Goal: Task Accomplishment & Management: Use online tool/utility

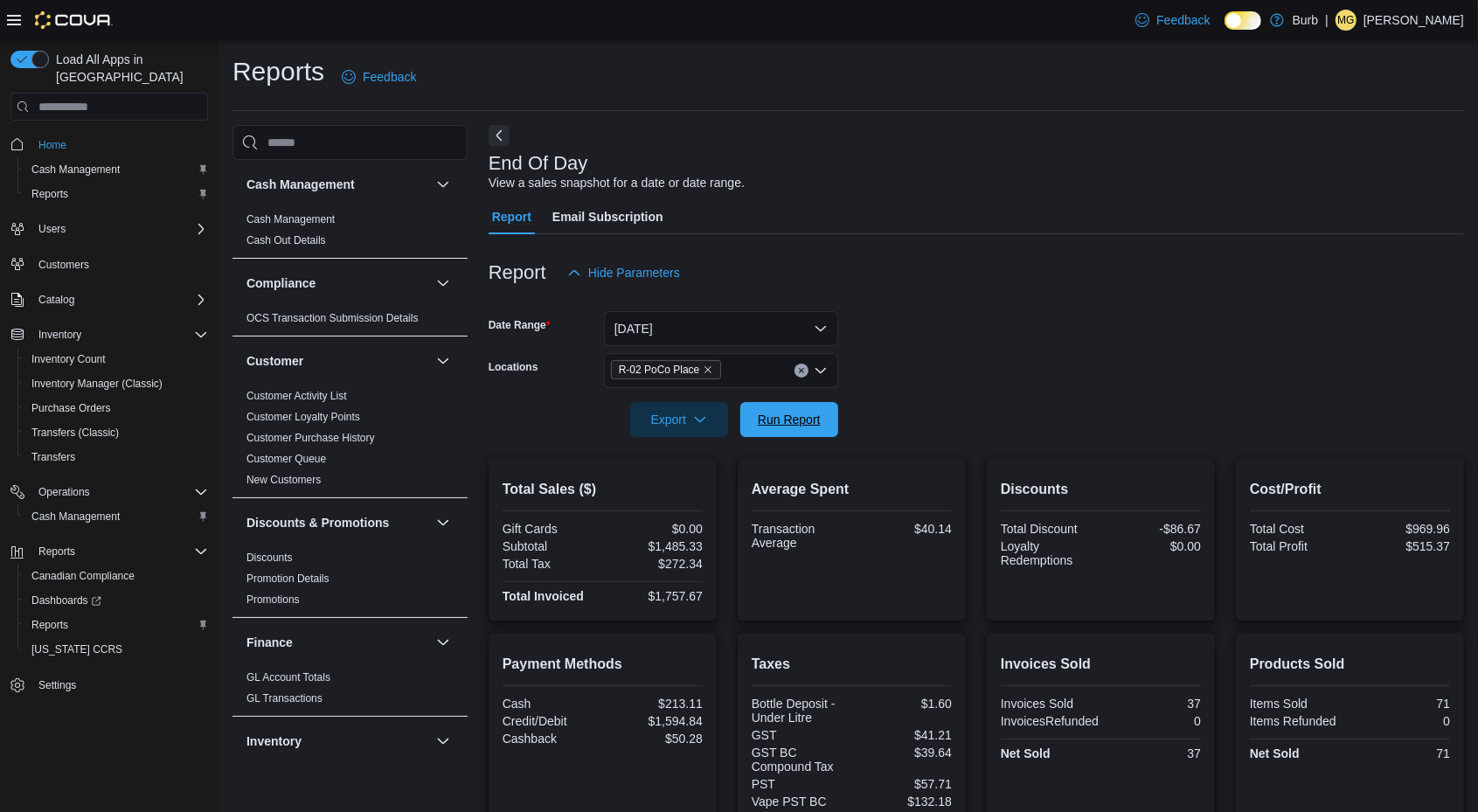
click at [797, 407] on span "Run Report" at bounding box center [789, 420] width 77 height 35
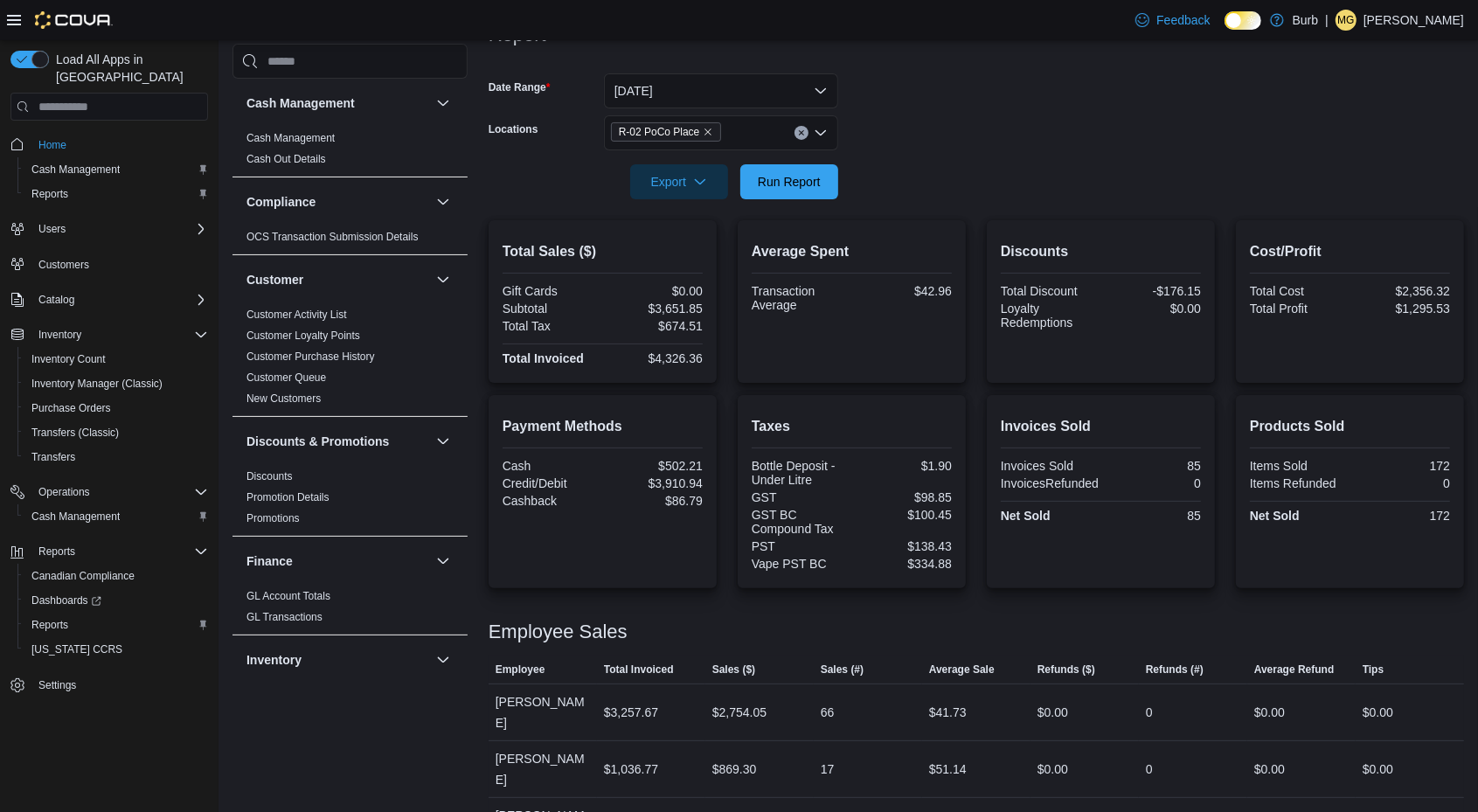
scroll to position [252, 0]
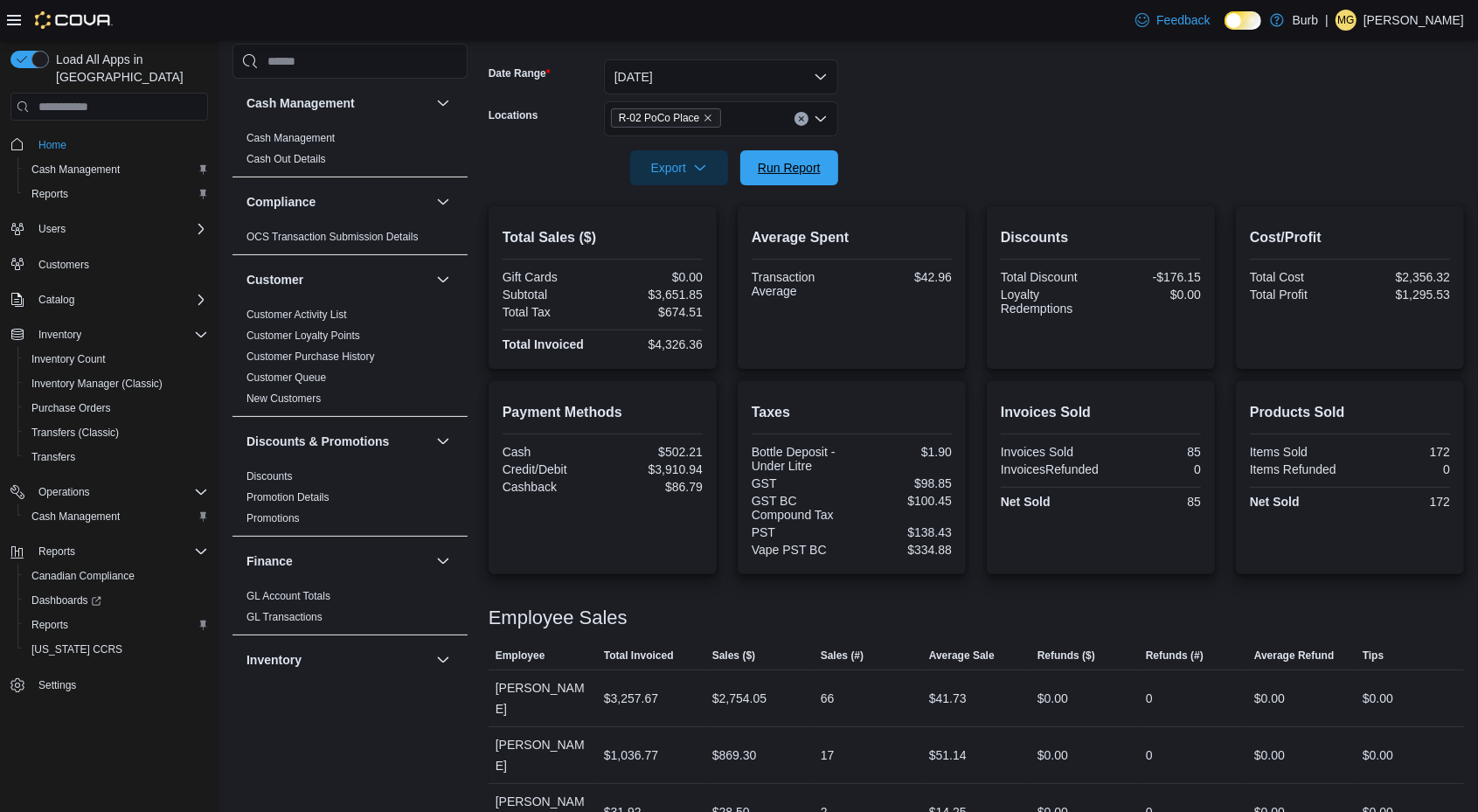
click at [825, 179] on span "Run Report" at bounding box center [789, 168] width 77 height 35
click at [804, 165] on span "Run Report" at bounding box center [789, 167] width 63 height 18
click at [805, 119] on button "Clear input" at bounding box center [801, 119] width 14 height 14
drag, startPoint x: 888, startPoint y: 135, endPoint x: 790, endPoint y: 178, distance: 107.0
click at [790, 178] on form "Date Range [DATE] Locations All Locations Export Run Report" at bounding box center [977, 112] width 976 height 147
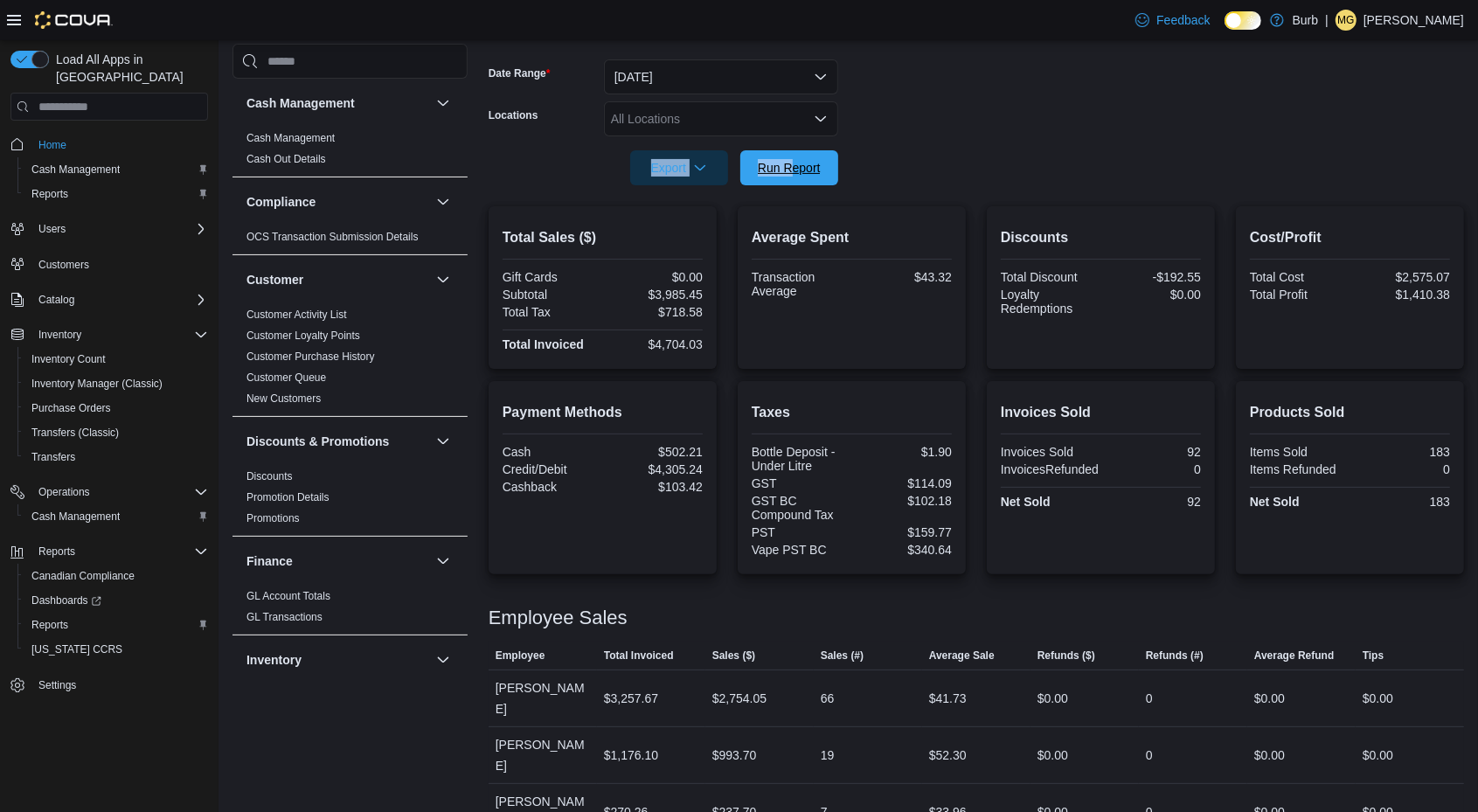
click at [790, 178] on span "Run Report" at bounding box center [789, 168] width 77 height 35
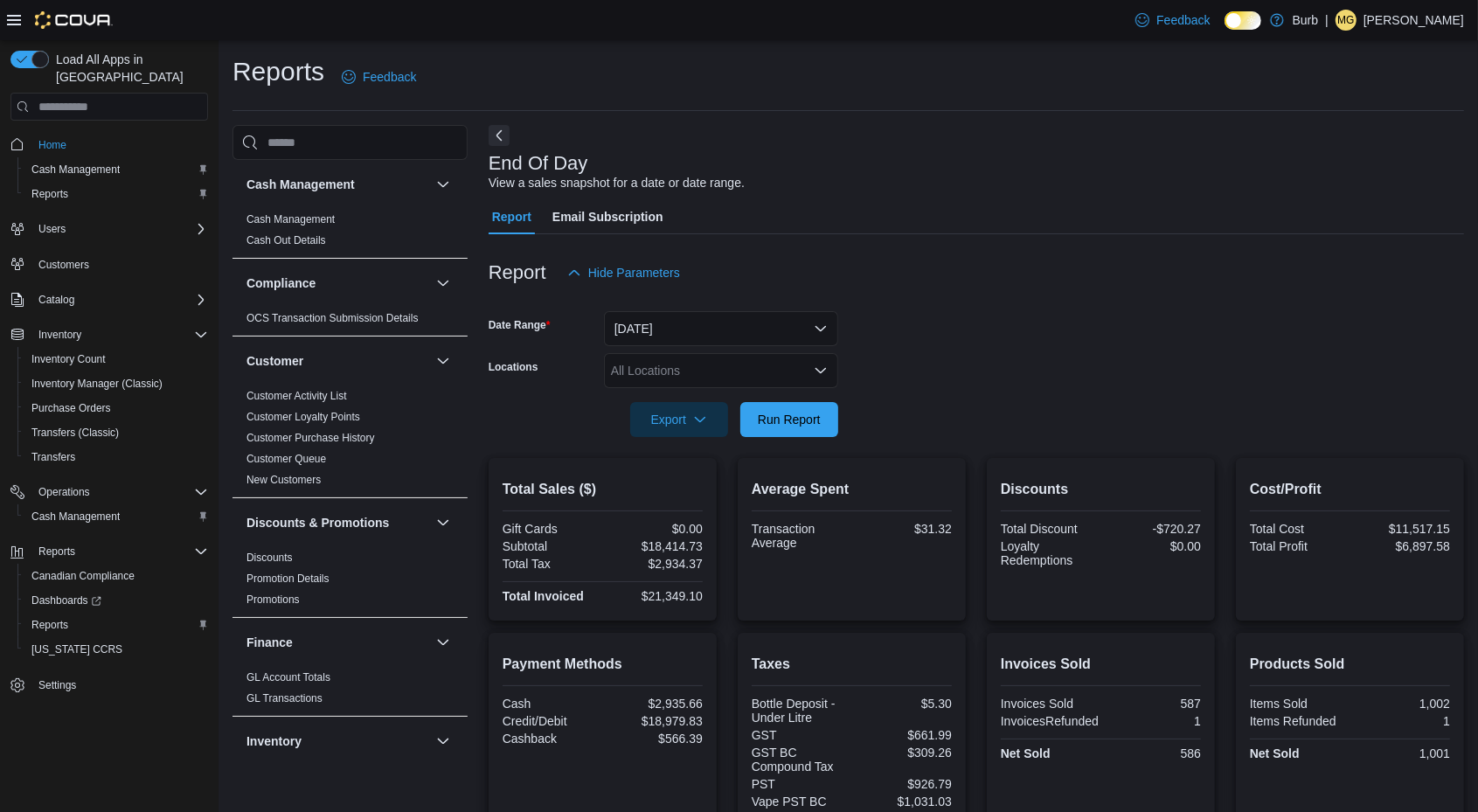
click at [816, 357] on div "All Locations" at bounding box center [721, 371] width 234 height 35
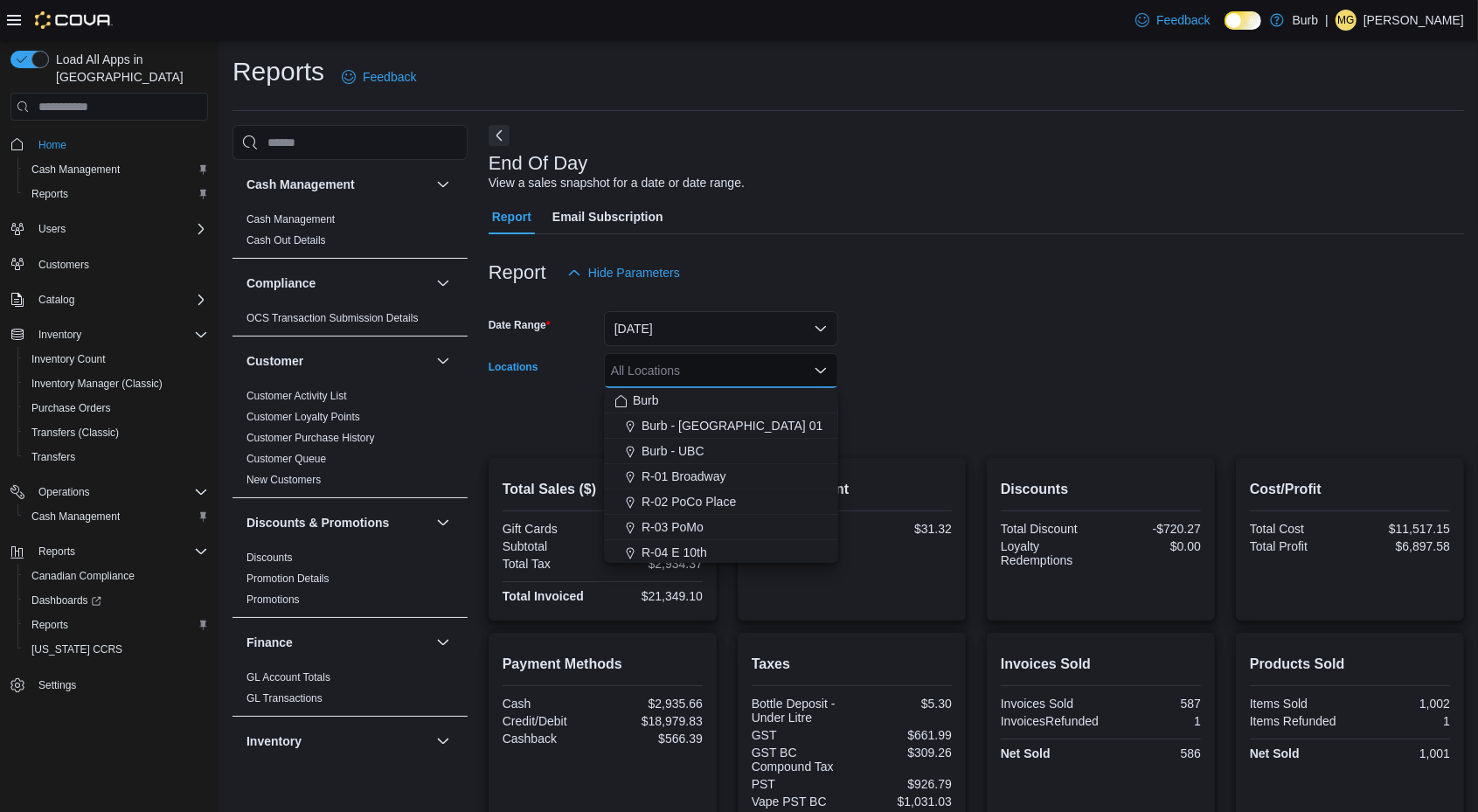
click at [725, 502] on span "R-02 PoCo Place" at bounding box center [689, 502] width 94 height 18
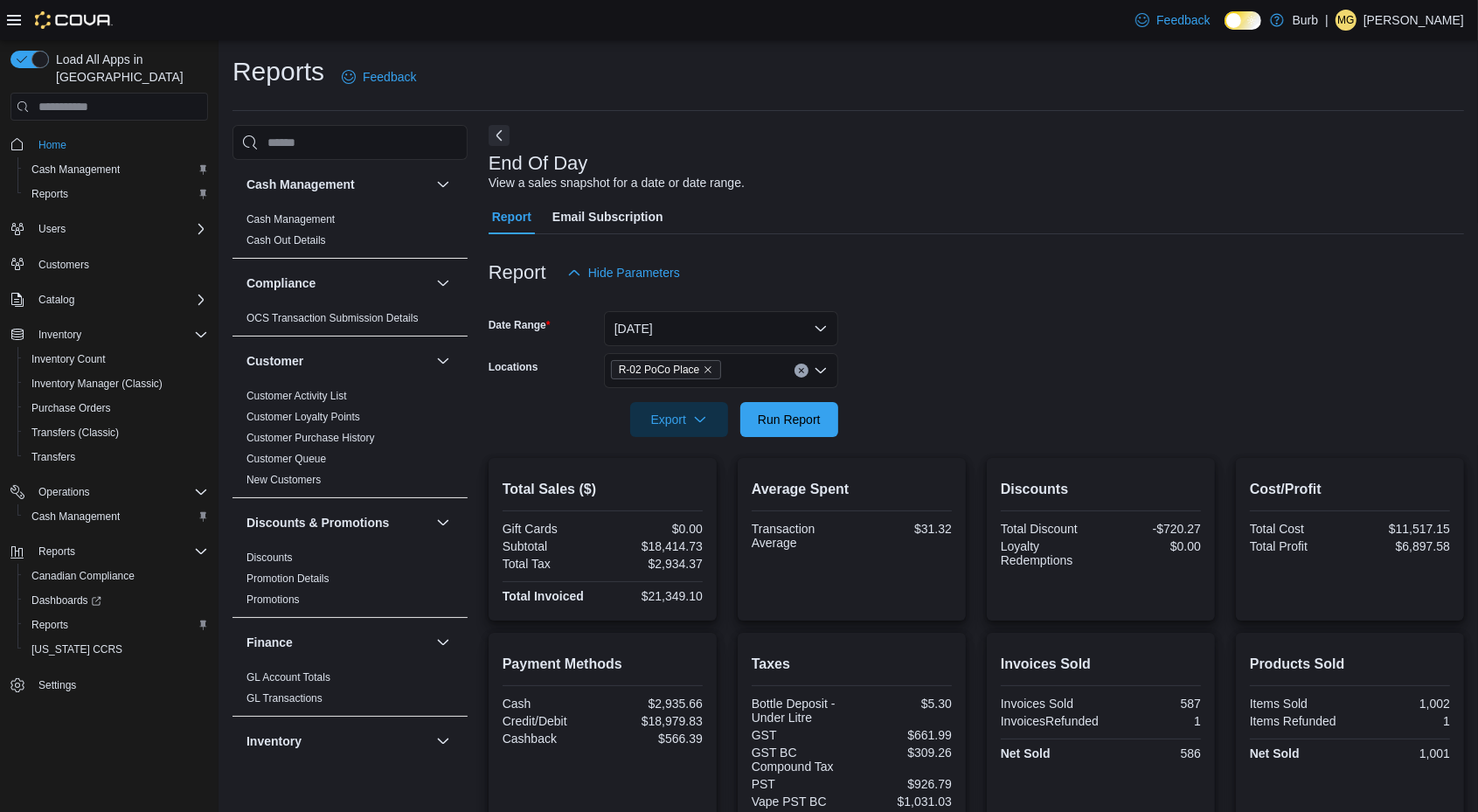
drag, startPoint x: 923, startPoint y: 360, endPoint x: 804, endPoint y: 401, distance: 125.9
click at [804, 401] on form "Date Range [DATE] Locations R-02 PoCo Place Export Run Report" at bounding box center [977, 363] width 976 height 147
click at [804, 401] on div at bounding box center [977, 395] width 976 height 14
click at [805, 427] on span "Run Report" at bounding box center [789, 420] width 77 height 35
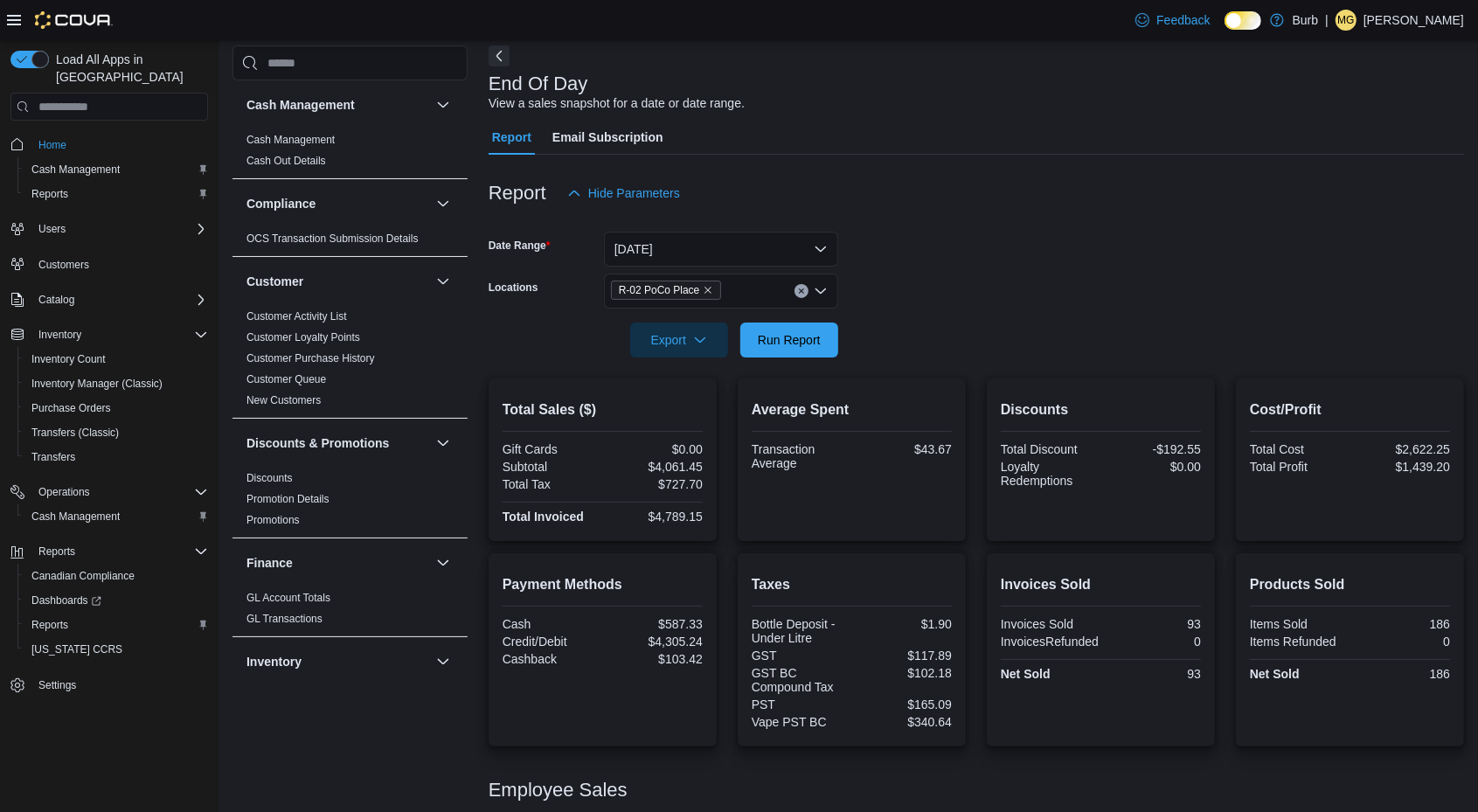
scroll to position [252, 0]
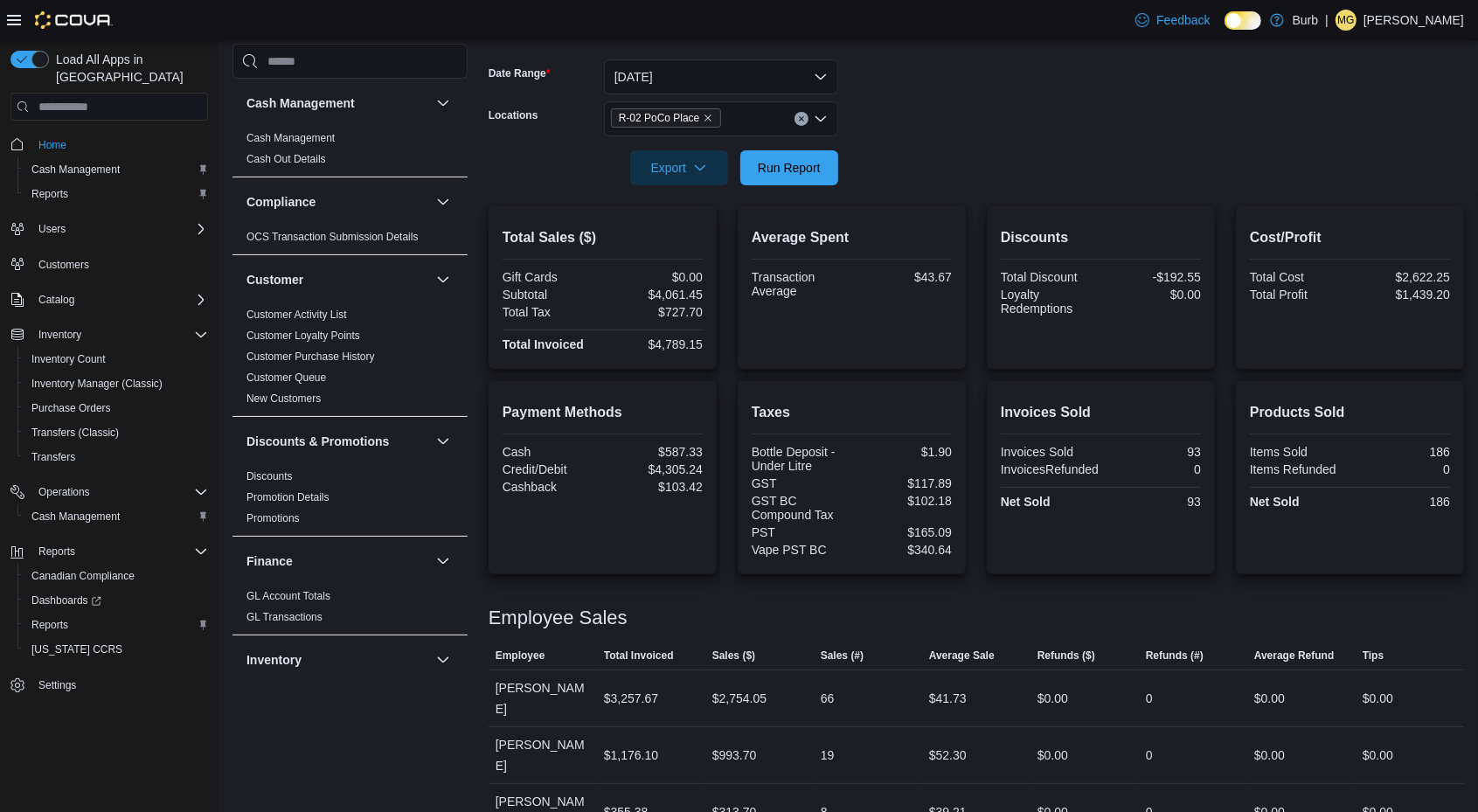
click at [1388, 23] on p "[PERSON_NAME]" at bounding box center [1413, 20] width 101 height 21
click at [1374, 174] on span "Sign Out" at bounding box center [1352, 171] width 47 height 18
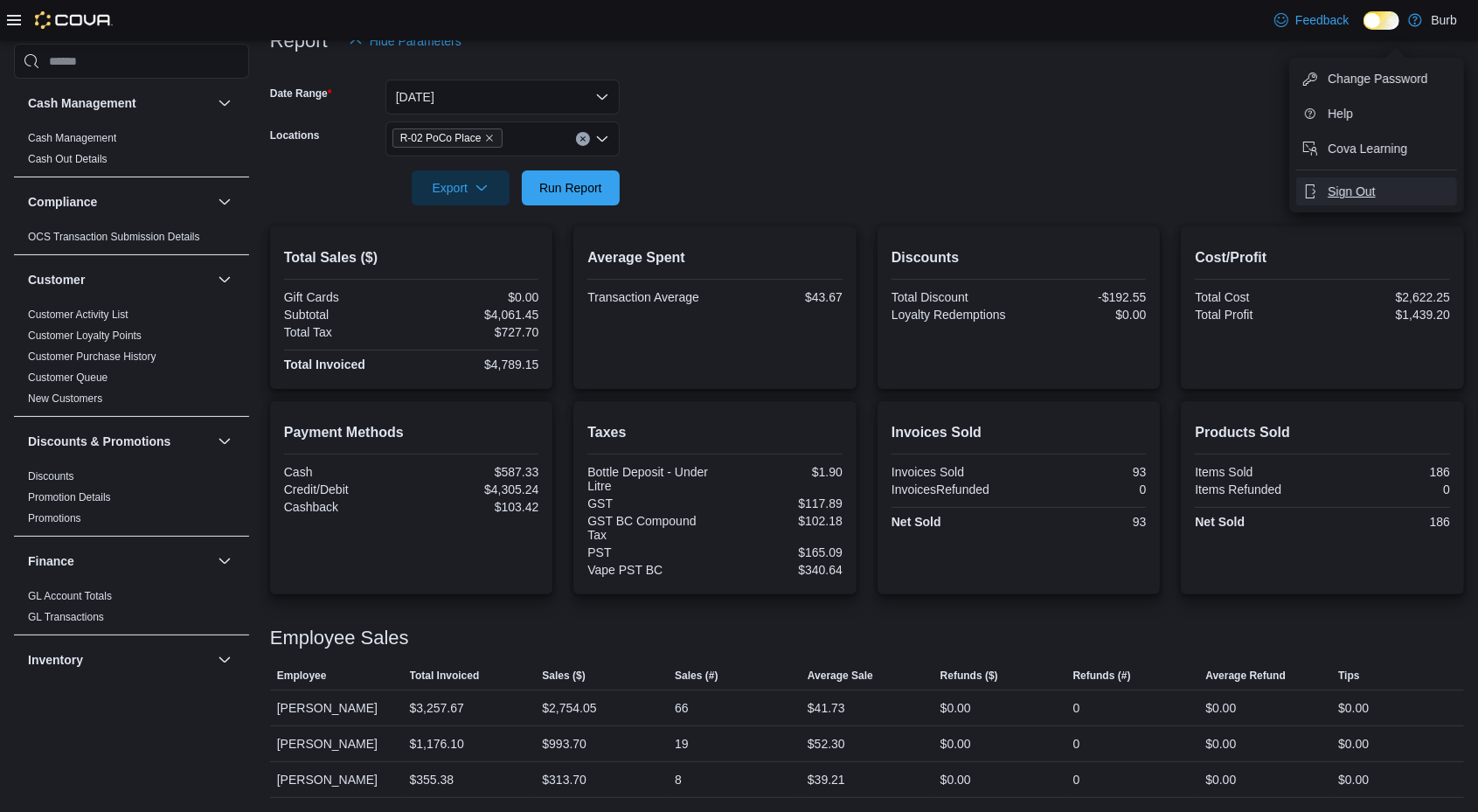
scroll to position [230, 0]
